Goal: Transaction & Acquisition: Purchase product/service

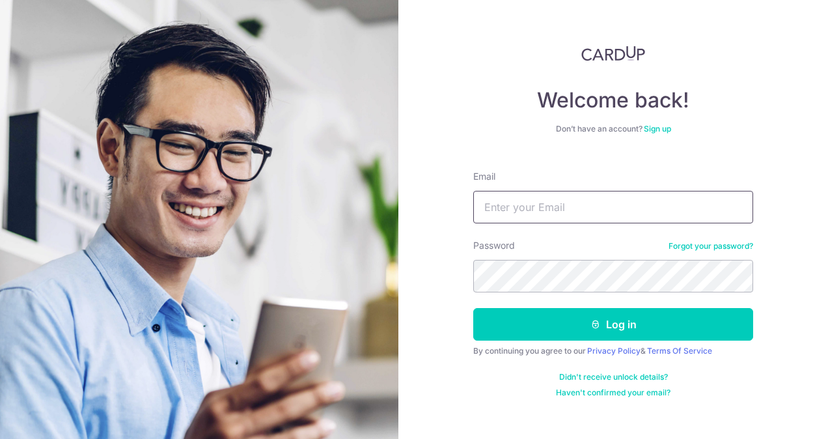
drag, startPoint x: 0, startPoint y: 0, endPoint x: 598, endPoint y: 212, distance: 634.5
click at [598, 212] on input "Email" at bounding box center [613, 207] width 280 height 33
type input "chetlamleck@experiaevents.com"
click at [473, 308] on button "Log in" at bounding box center [613, 324] width 280 height 33
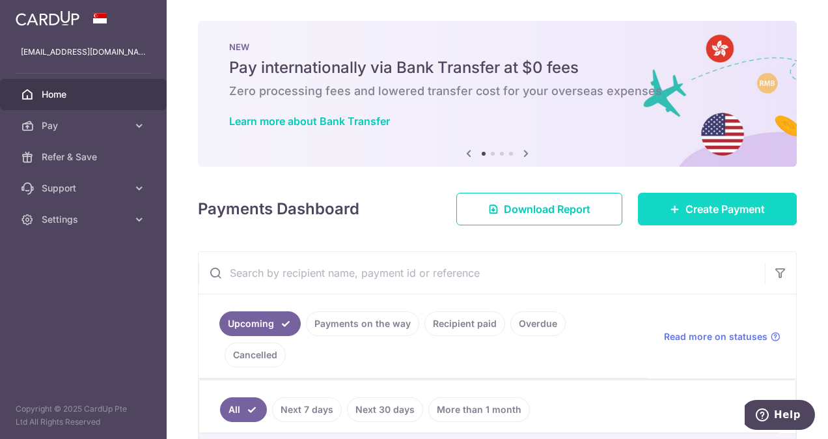
click at [685, 205] on span "Create Payment" at bounding box center [724, 209] width 79 height 16
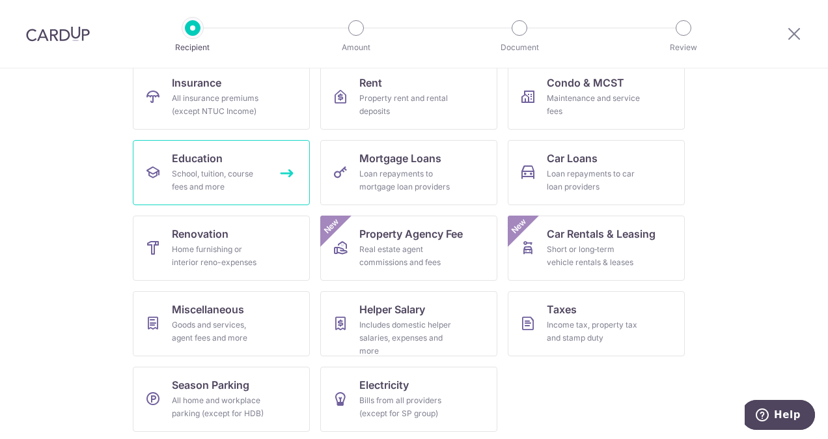
scroll to position [143, 0]
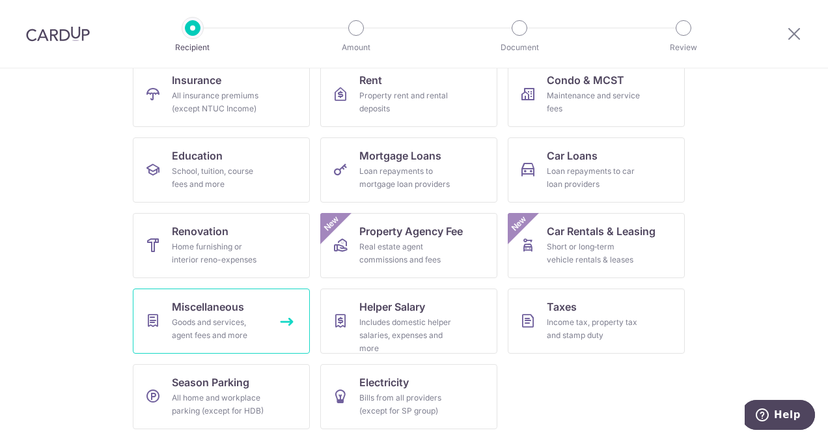
click at [217, 306] on span "Miscellaneous" at bounding box center [208, 307] width 72 height 16
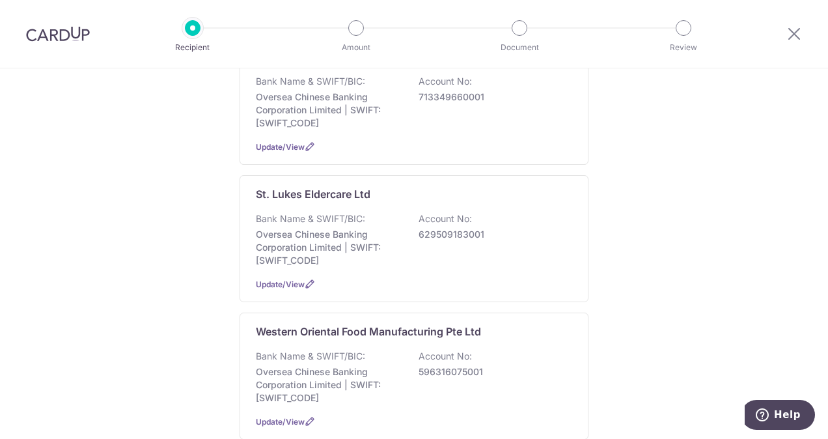
scroll to position [1236, 0]
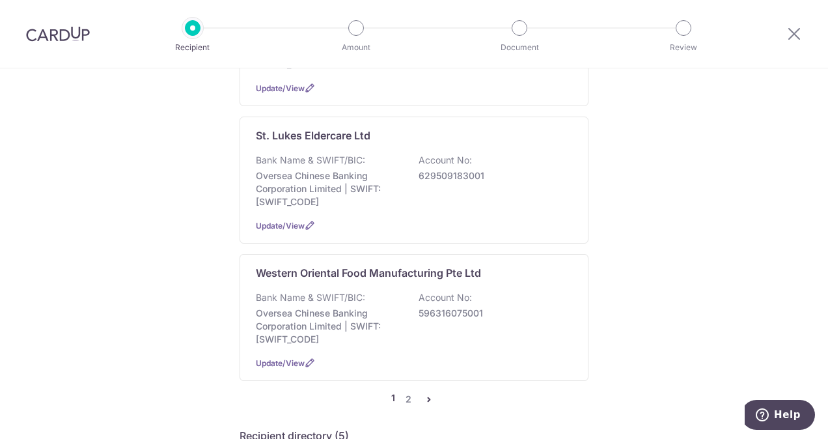
click at [358, 291] on p "Bank Name & SWIFT/BIC:" at bounding box center [310, 297] width 109 height 13
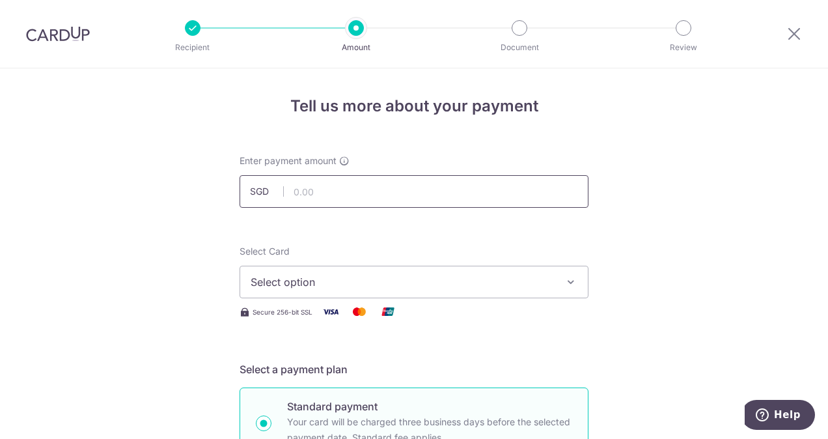
click at [360, 193] on input "text" at bounding box center [413, 191] width 349 height 33
type input "385.20"
click at [349, 284] on span "Select option" at bounding box center [402, 282] width 303 height 16
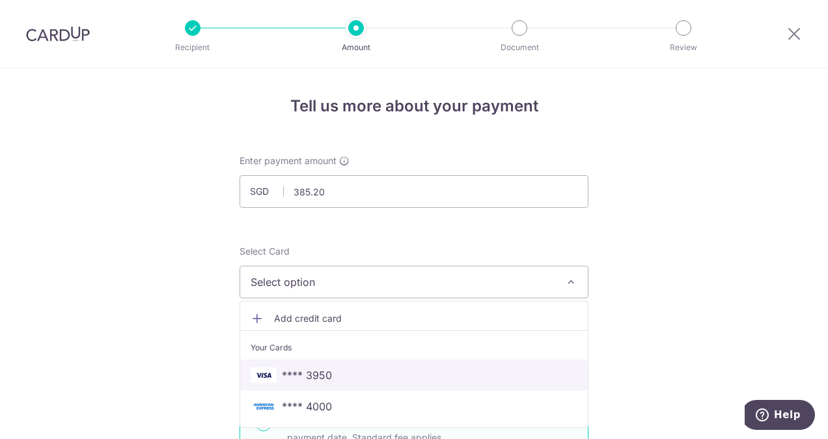
click at [350, 372] on span "**** 3950" at bounding box center [414, 375] width 327 height 16
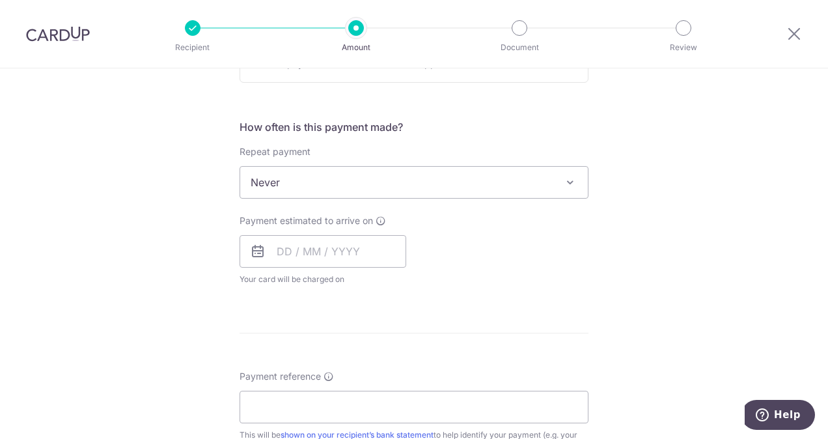
scroll to position [455, 0]
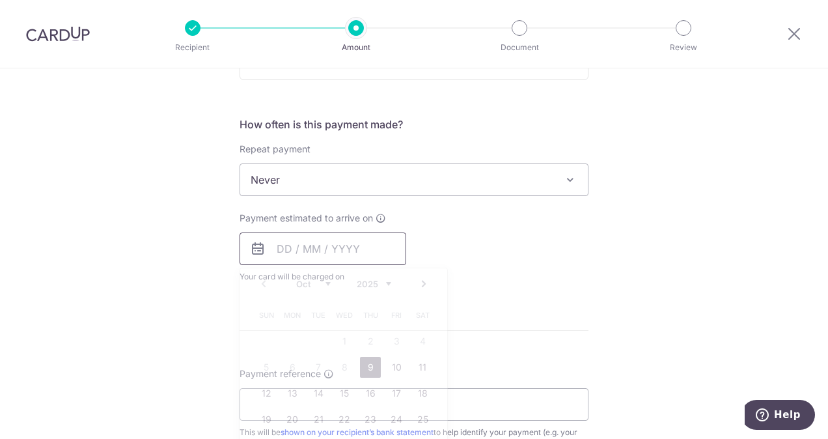
click at [351, 246] on input "text" at bounding box center [322, 248] width 167 height 33
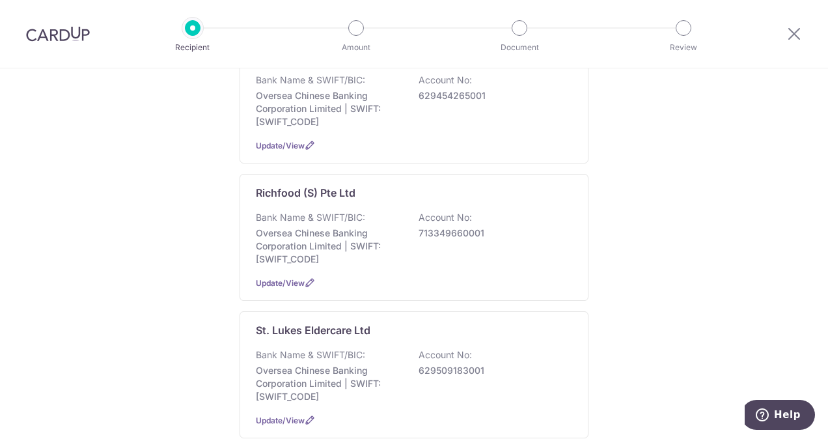
scroll to position [1106, 0]
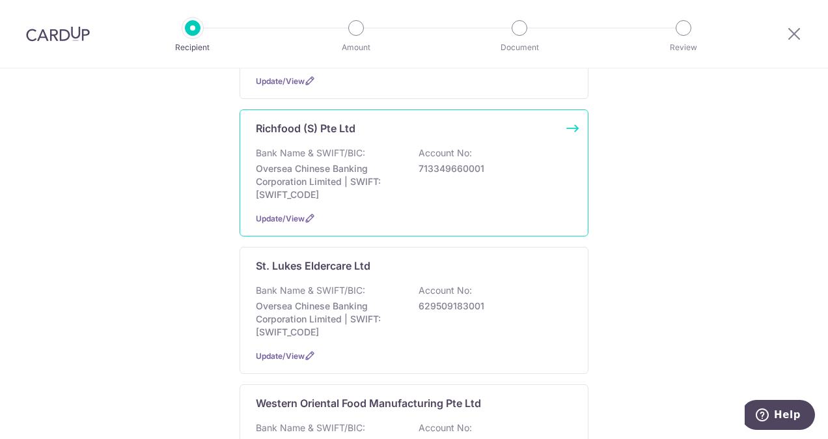
click at [323, 120] on p "Richfood (S) Pte Ltd" at bounding box center [306, 128] width 100 height 16
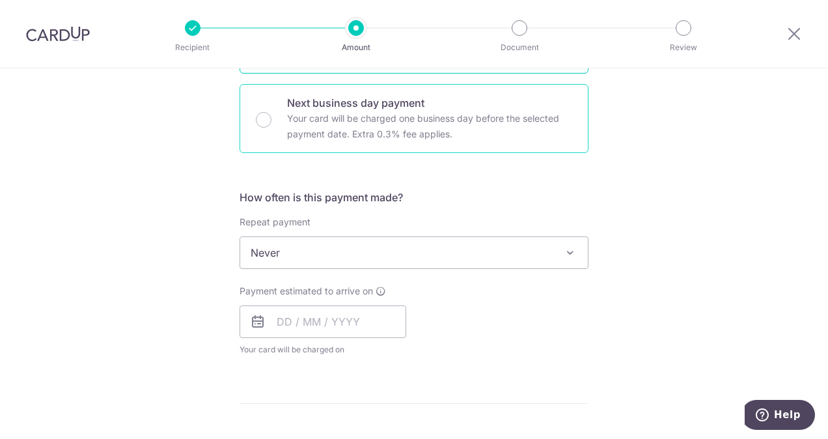
scroll to position [455, 0]
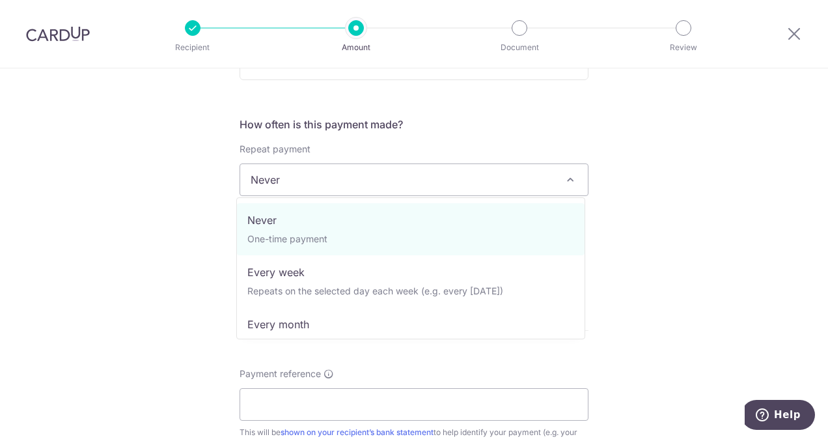
click at [311, 174] on span "Never" at bounding box center [413, 179] width 347 height 31
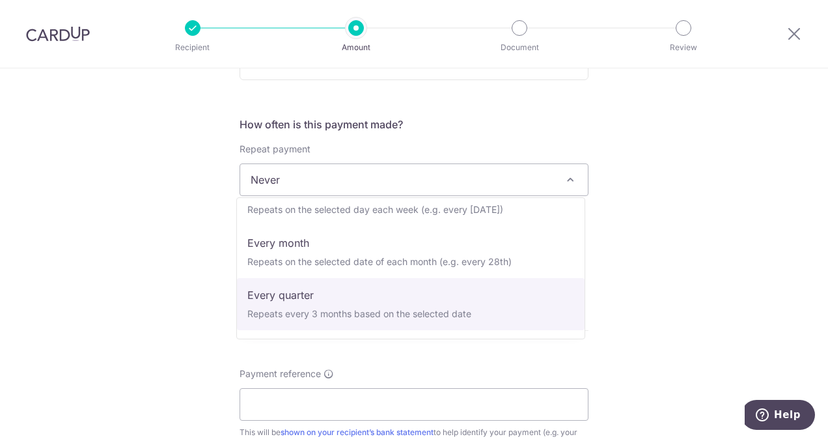
scroll to position [65, 0]
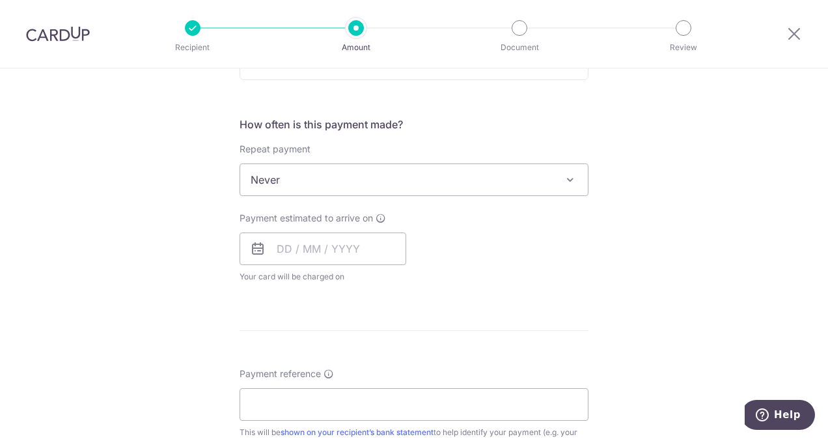
click at [295, 179] on span "Never" at bounding box center [413, 179] width 347 height 31
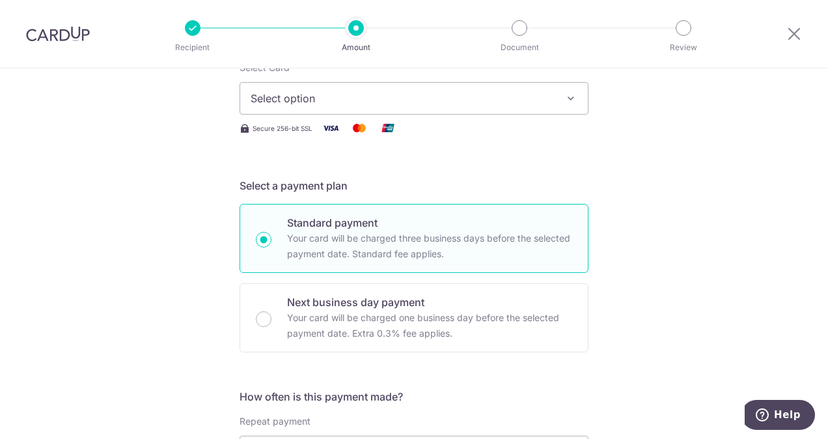
scroll to position [0, 0]
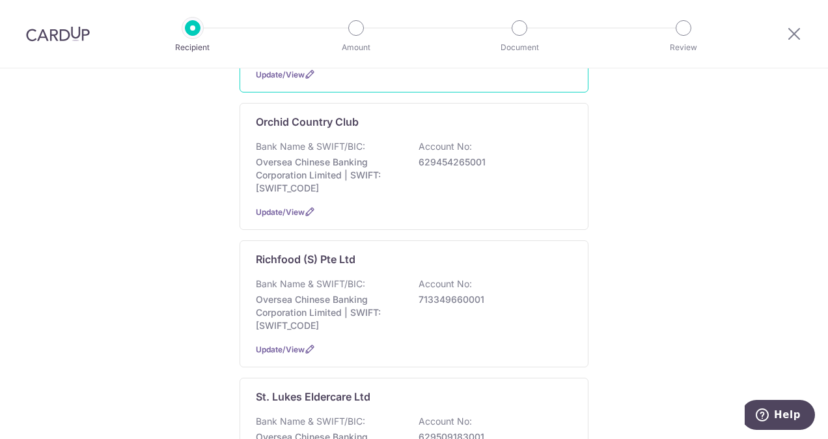
scroll to position [976, 0]
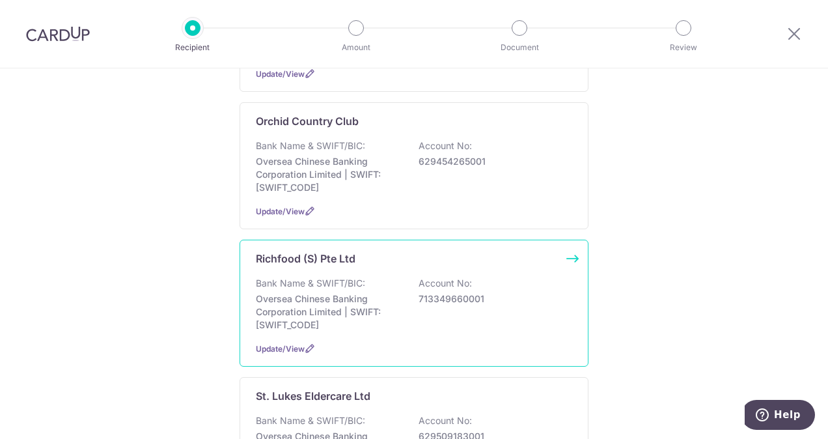
click at [357, 256] on div "Richfood (S) Pte Ltd Bank Name & SWIFT/BIC: Oversea Chinese Banking Corporation…" at bounding box center [413, 302] width 349 height 127
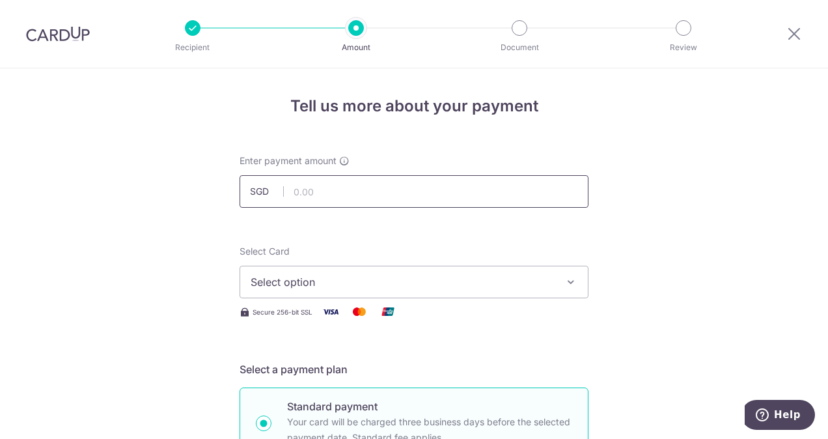
click at [350, 189] on input "text" at bounding box center [413, 191] width 349 height 33
type input "718.20"
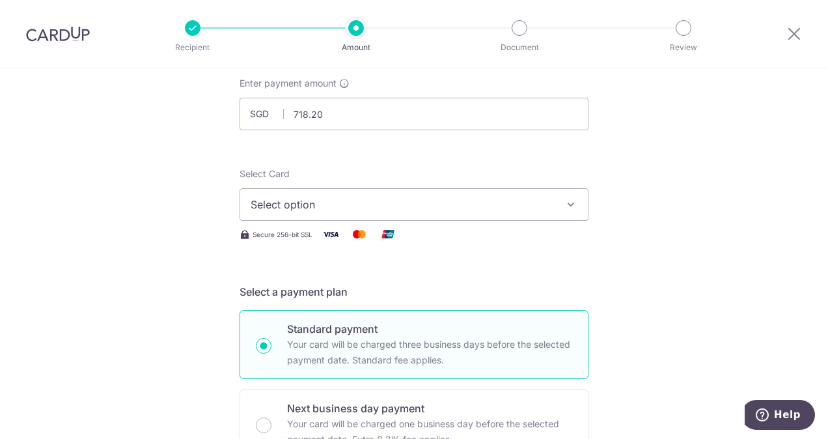
scroll to position [195, 0]
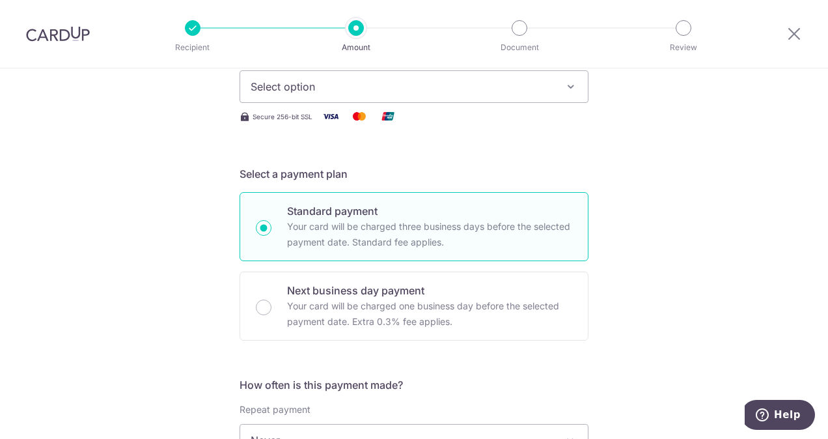
click at [358, 88] on span "Select option" at bounding box center [402, 87] width 303 height 16
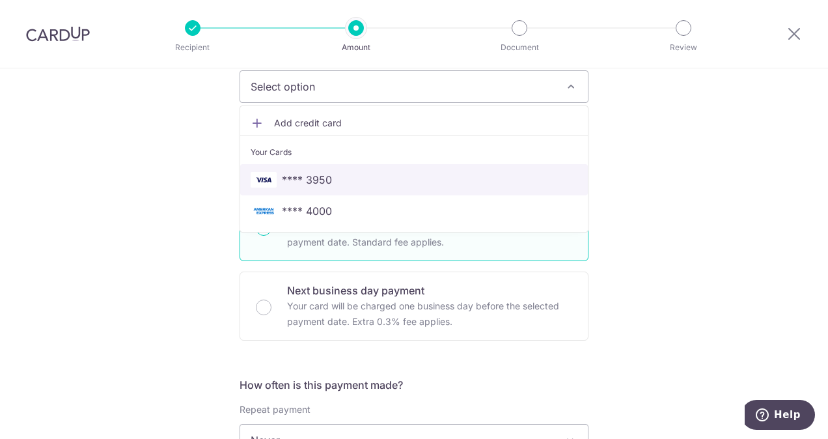
click at [357, 182] on span "**** 3950" at bounding box center [414, 180] width 327 height 16
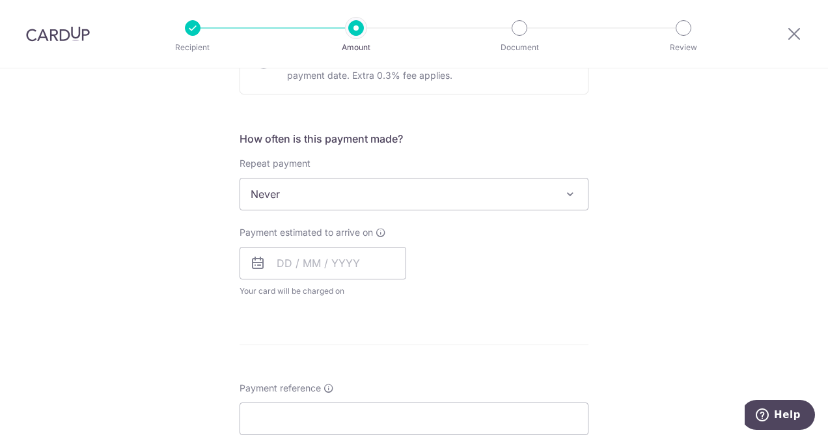
scroll to position [521, 0]
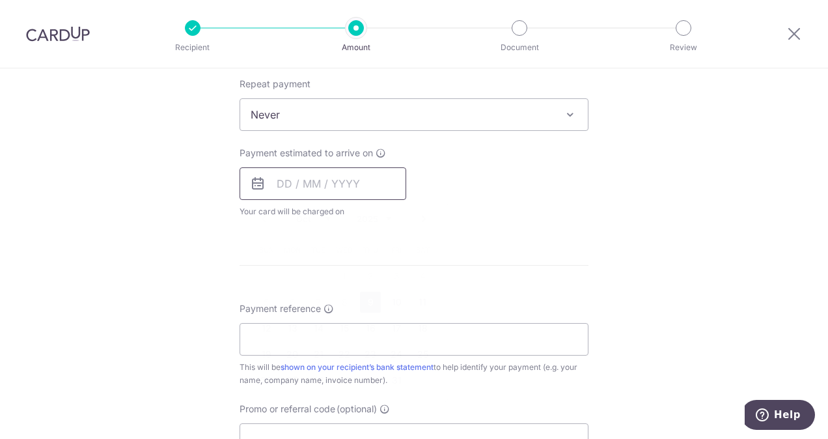
click at [357, 183] on input "text" at bounding box center [322, 183] width 167 height 33
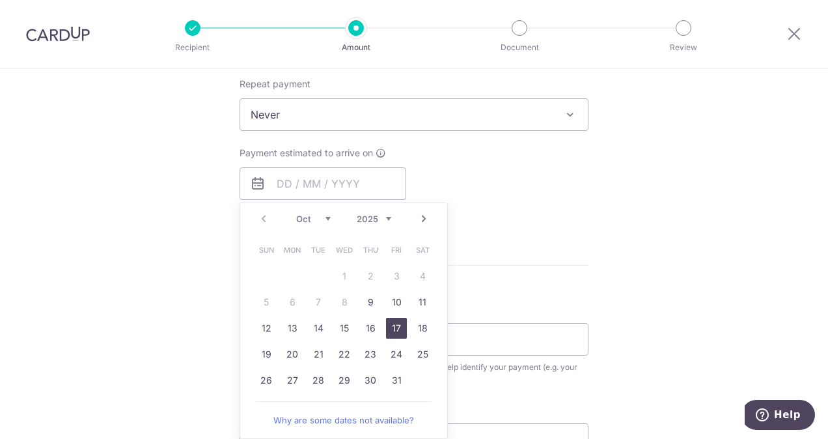
click at [392, 328] on link "17" at bounding box center [396, 328] width 21 height 21
type input "[DATE]"
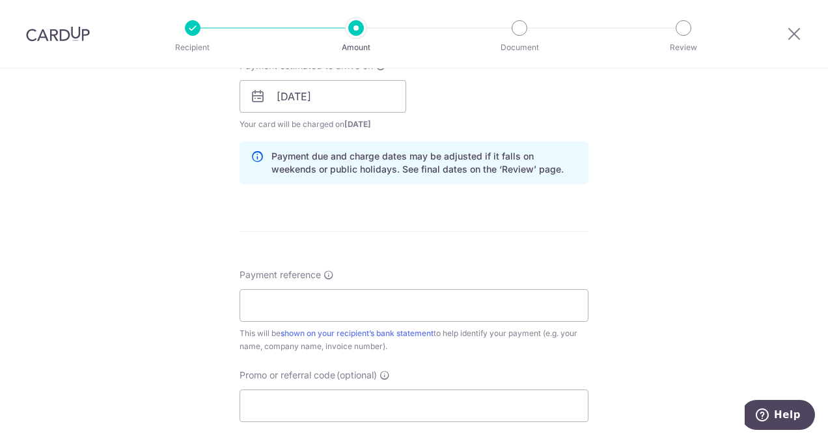
scroll to position [716, 0]
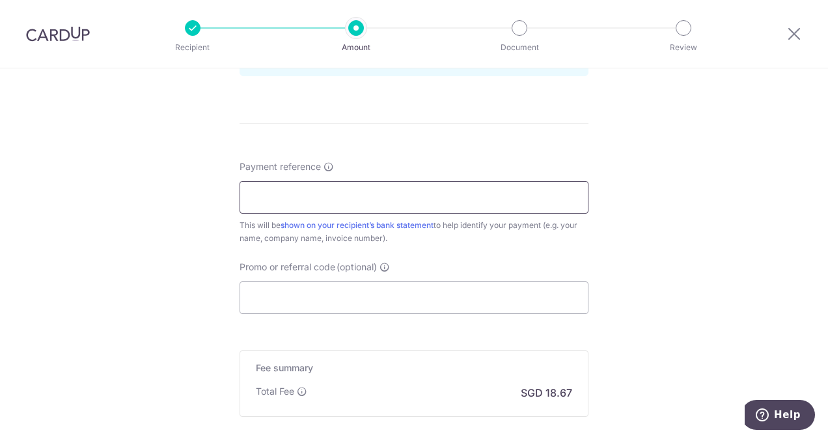
click at [337, 196] on input "Payment reference" at bounding box center [413, 197] width 349 height 33
type input "INV-76671"
click at [332, 294] on input "Promo or referral code (optional)" at bounding box center [413, 297] width 349 height 33
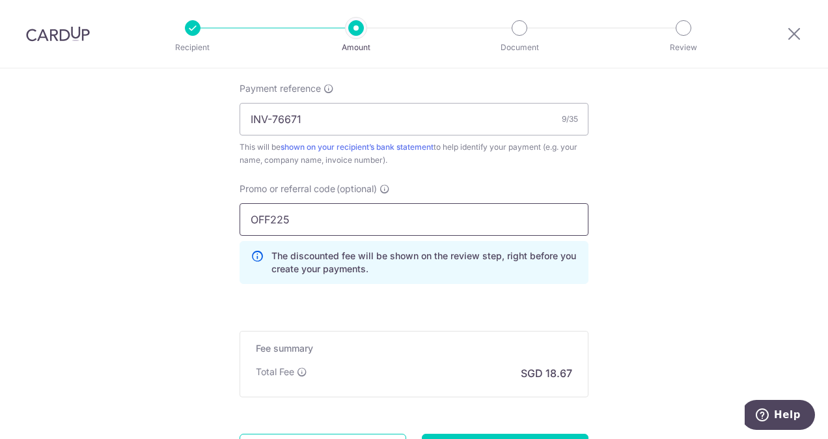
scroll to position [911, 0]
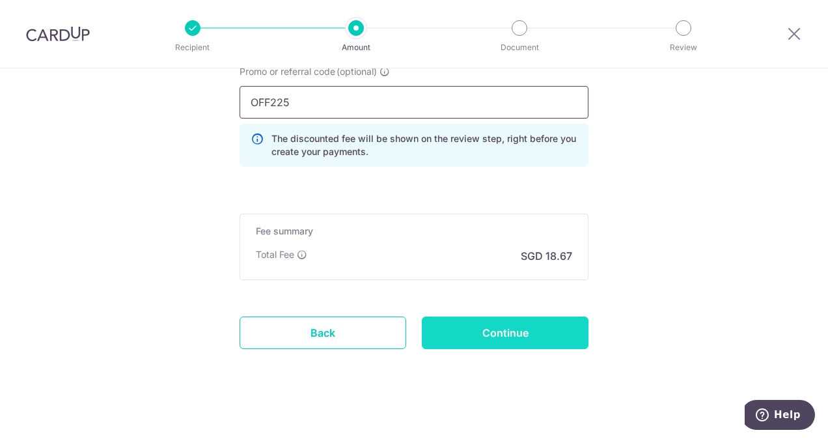
type input "OFF225"
click at [501, 331] on input "Continue" at bounding box center [505, 332] width 167 height 33
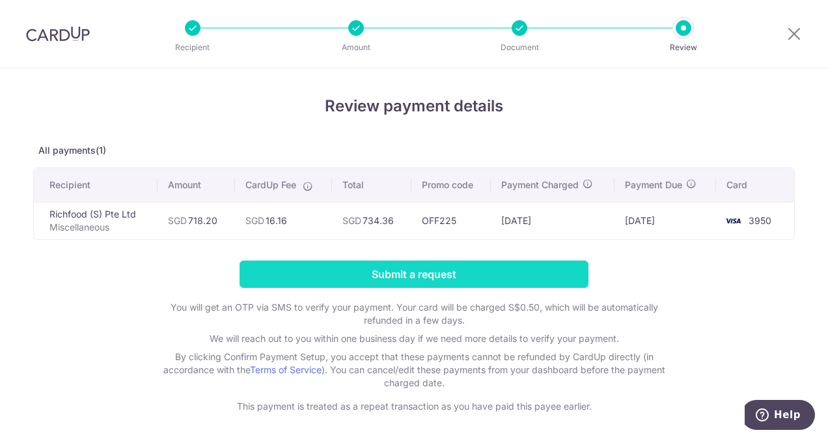
click at [438, 272] on input "Submit a request" at bounding box center [413, 273] width 349 height 27
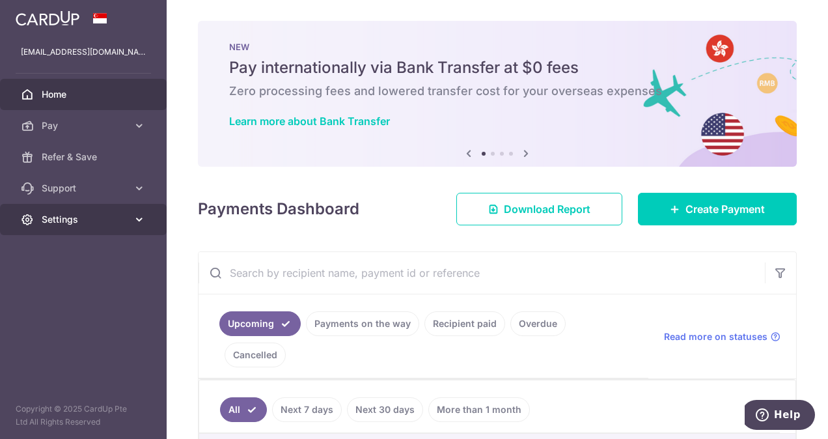
click at [77, 219] on span "Settings" at bounding box center [85, 219] width 86 height 13
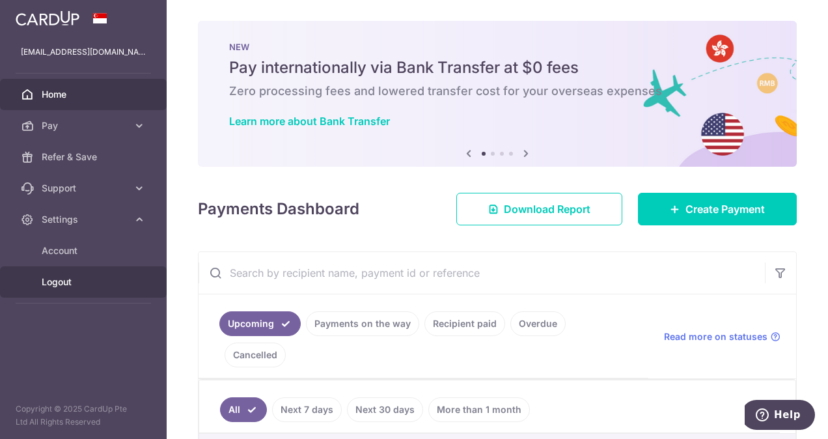
click at [91, 282] on span "Logout" at bounding box center [85, 281] width 86 height 13
